Goal: Information Seeking & Learning: Learn about a topic

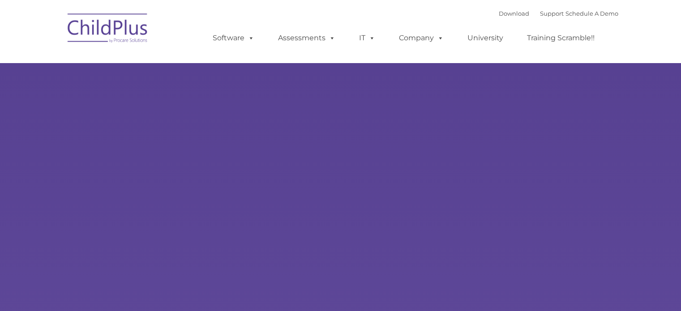
type input ""
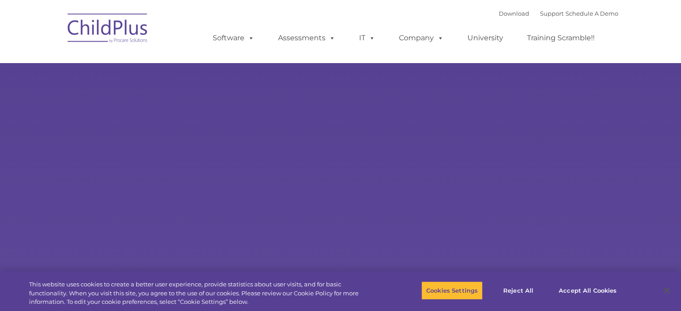
select select "MEDIUM"
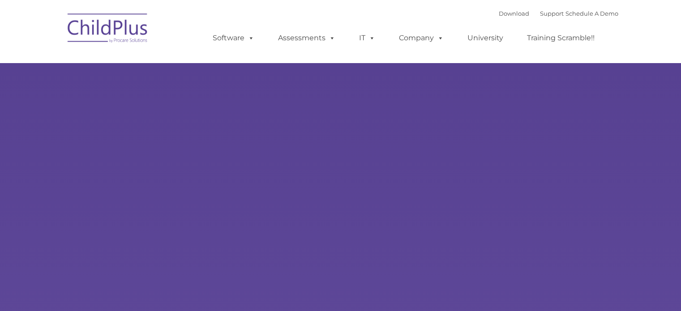
type input ""
select select "MEDIUM"
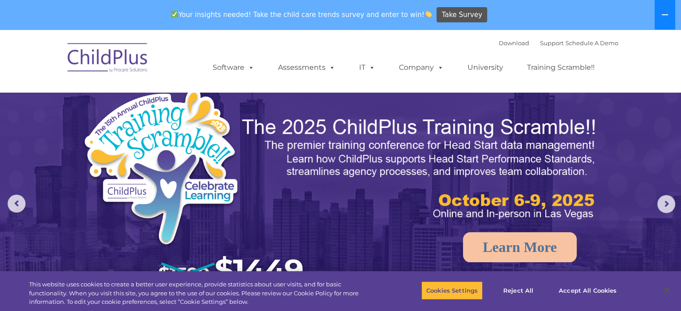
click at [662, 14] on icon at bounding box center [665, 14] width 6 height 1
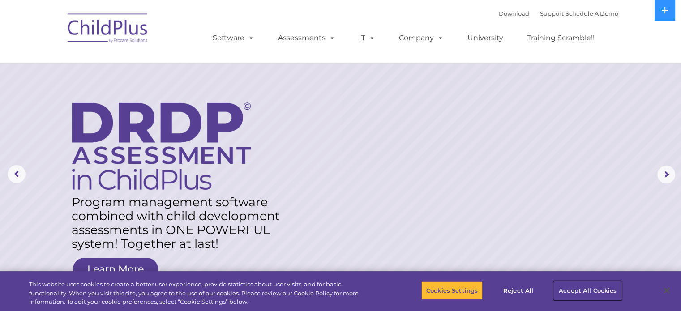
click at [581, 286] on button "Accept All Cookies" at bounding box center [588, 290] width 68 height 19
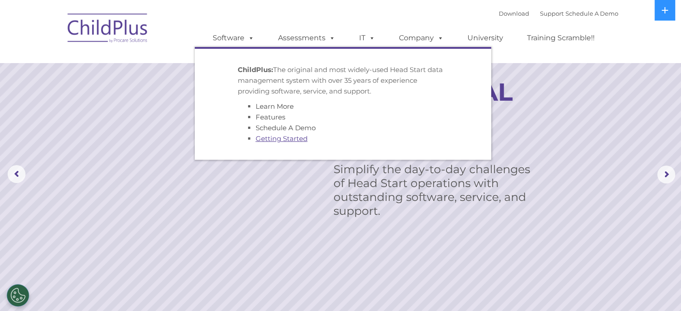
click at [273, 136] on link "Getting Started" at bounding box center [282, 138] width 52 height 9
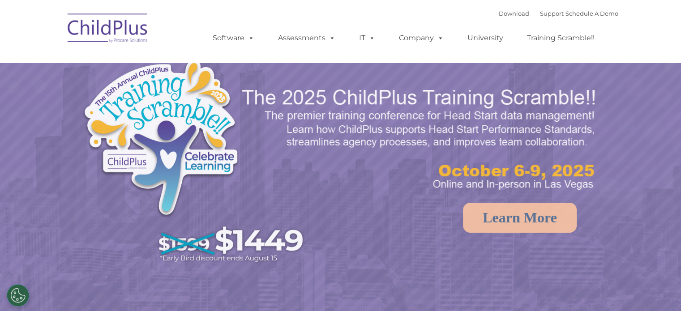
select select "MEDIUM"
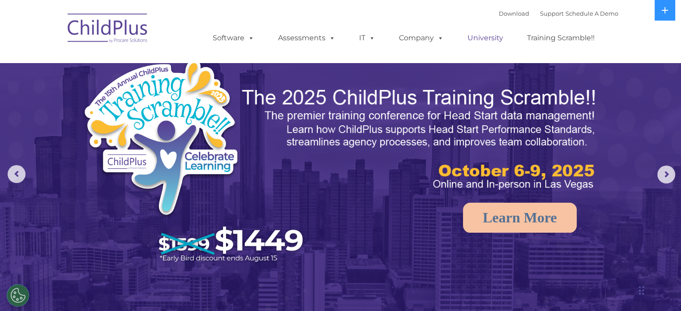
click at [482, 41] on link "University" at bounding box center [486, 38] width 54 height 18
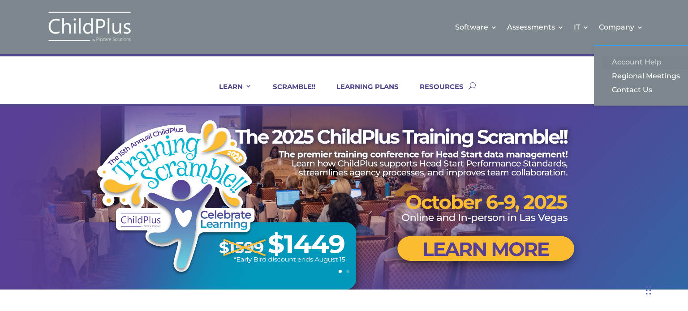
click at [629, 60] on link "Account Help" at bounding box center [648, 62] width 90 height 14
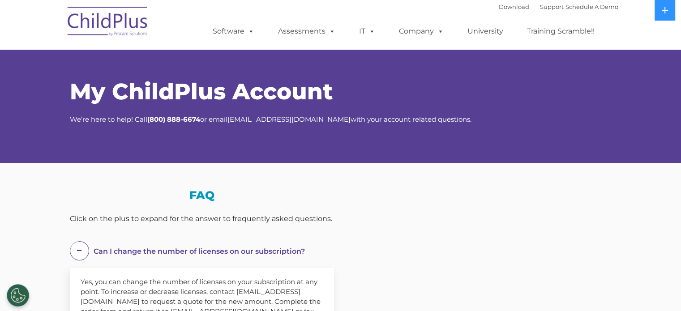
select select "MEDIUM"
